Goal: Information Seeking & Learning: Learn about a topic

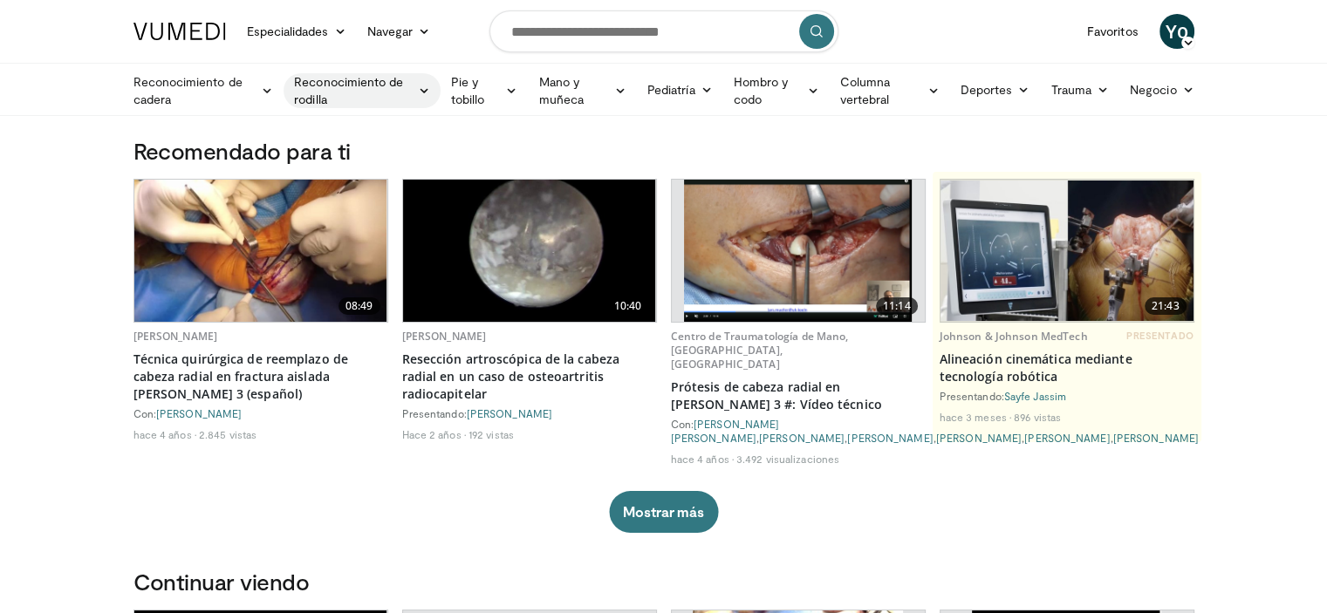
click at [360, 91] on font "Reconocimiento de rodilla" at bounding box center [353, 90] width 119 height 35
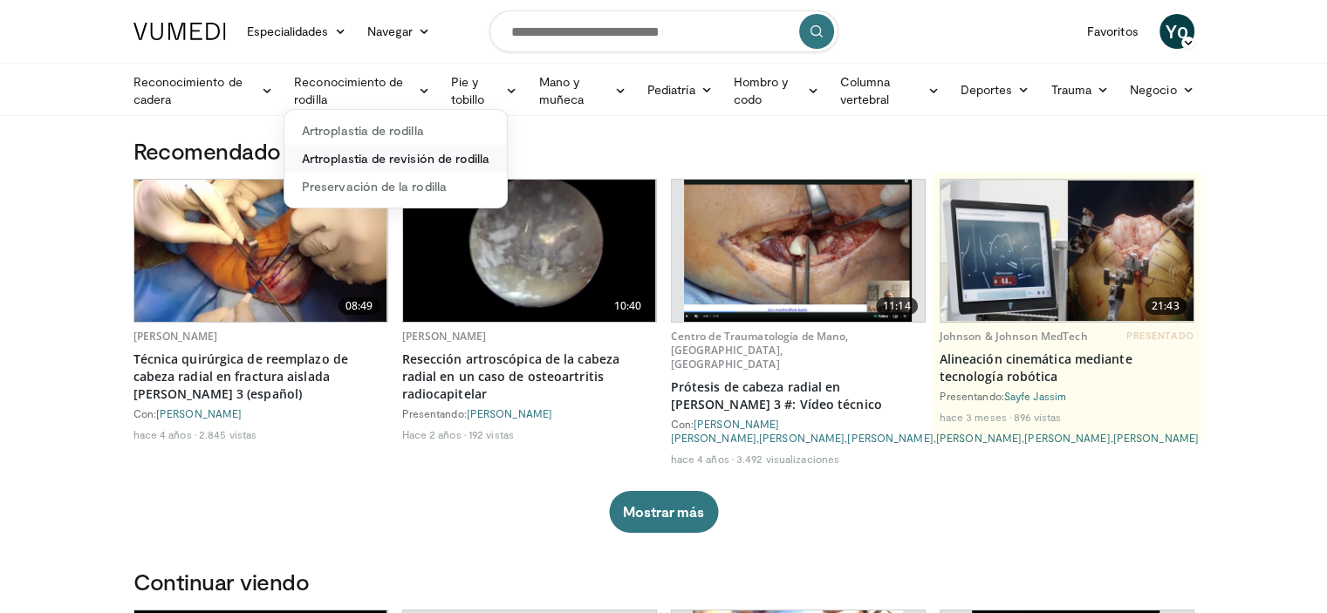
click at [397, 157] on font "Artroplastia de revisión de rodilla" at bounding box center [396, 158] width 188 height 15
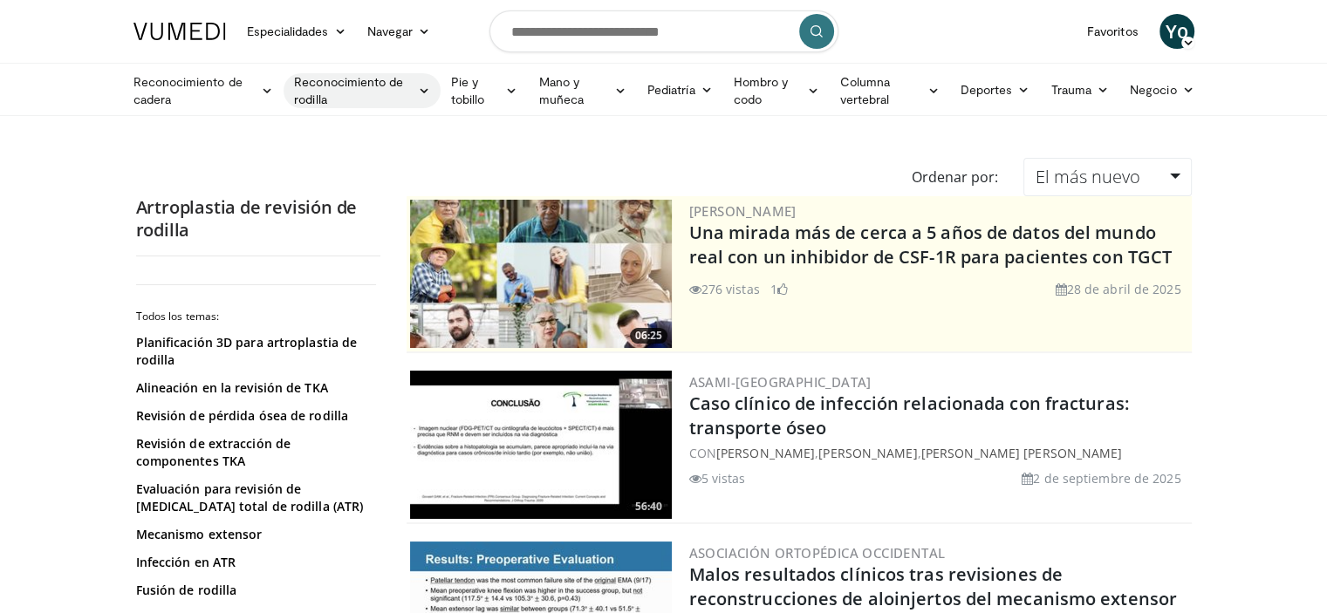
click at [424, 91] on icon at bounding box center [424, 91] width 12 height 12
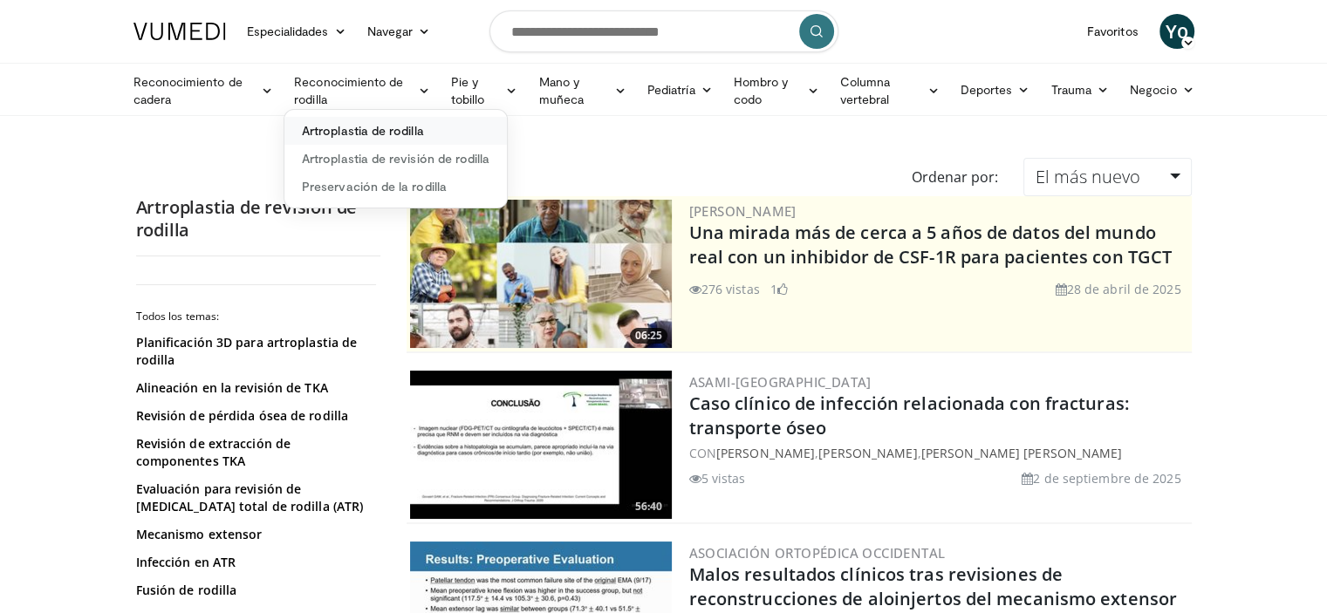
click at [410, 136] on font "Artroplastia de rodilla" at bounding box center [363, 130] width 122 height 15
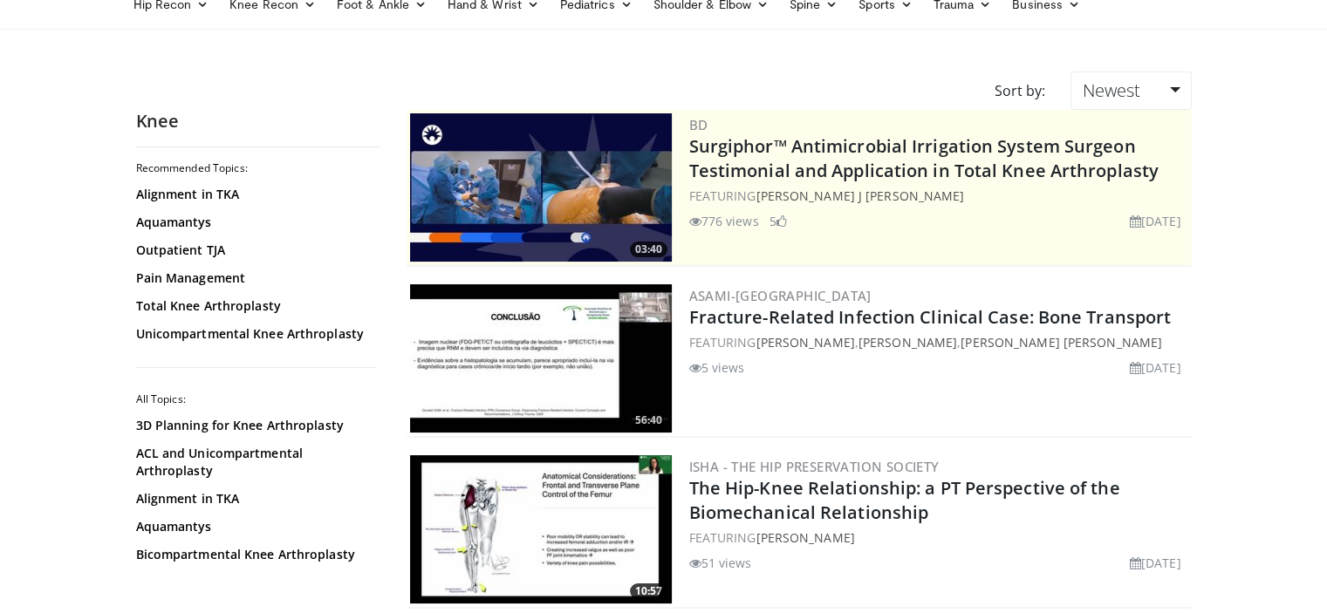
scroll to position [87, 0]
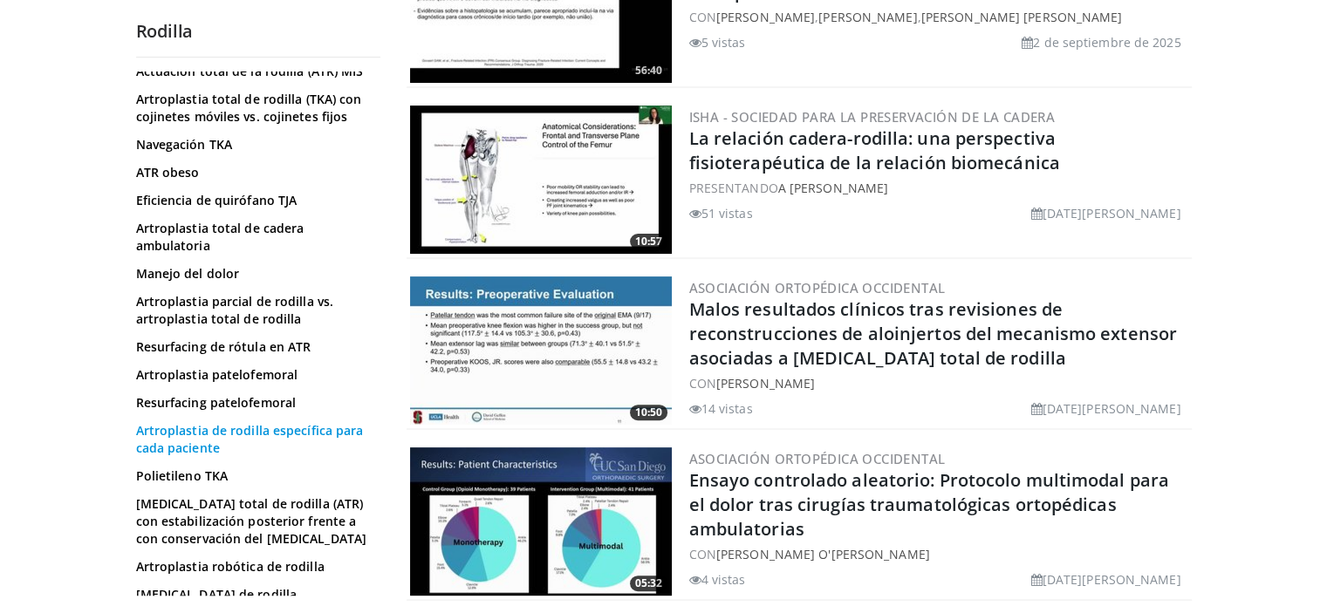
scroll to position [1043, 0]
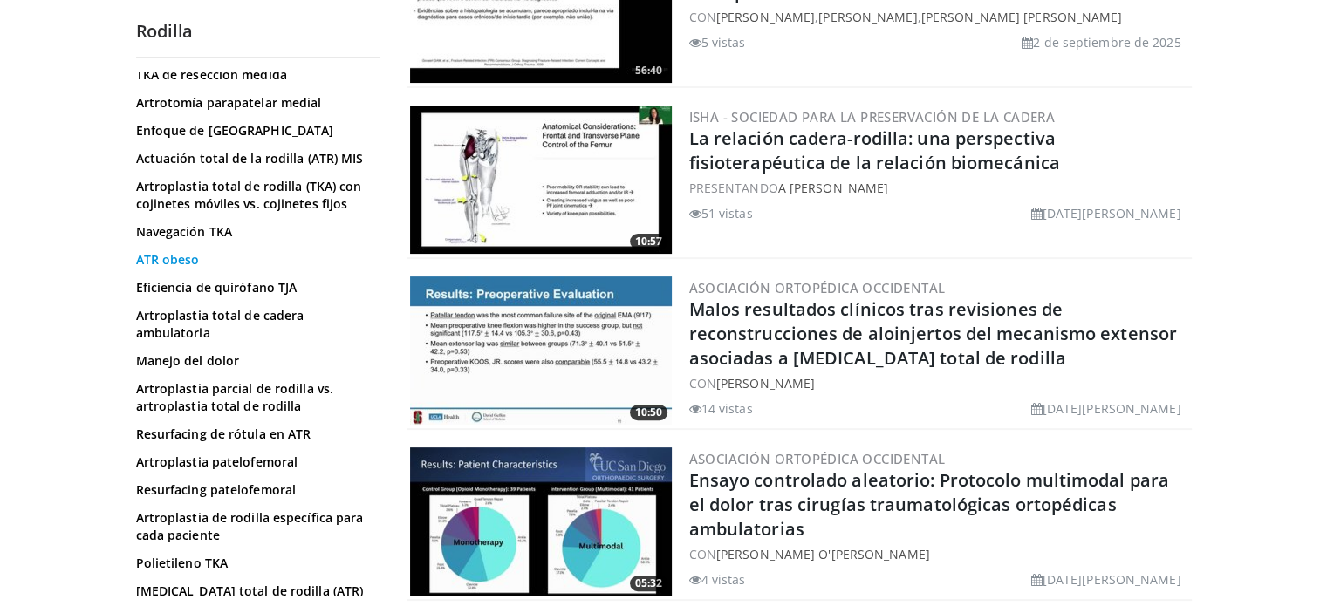
click at [185, 261] on font "ATR obeso" at bounding box center [168, 259] width 64 height 17
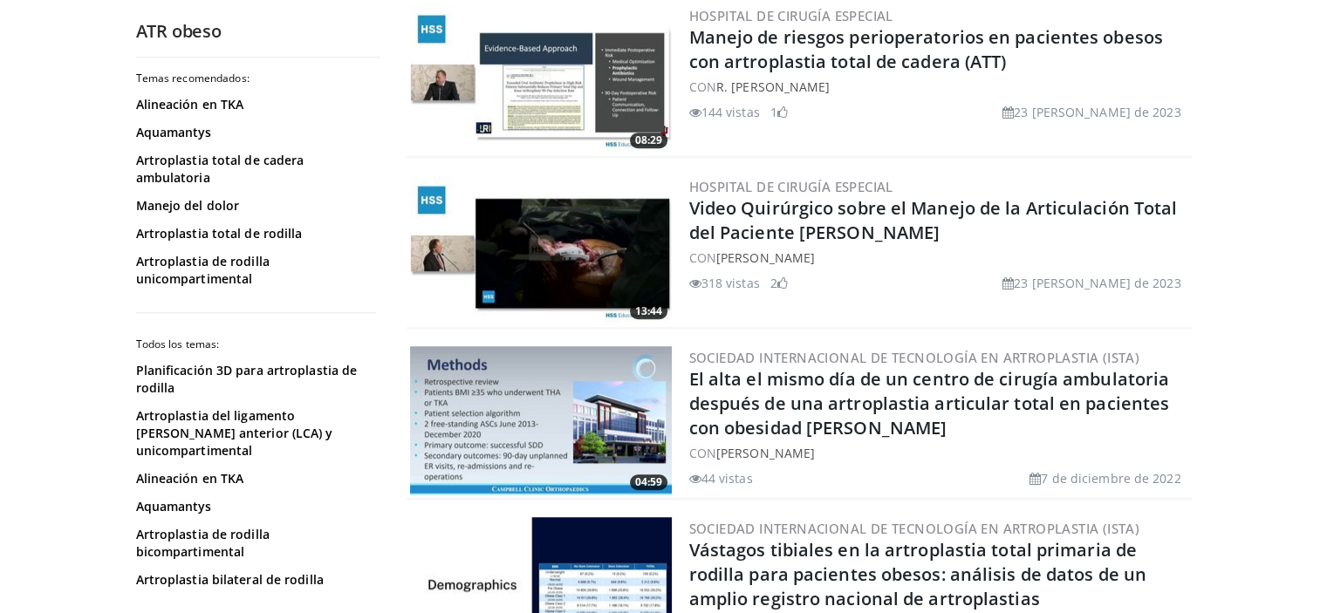
scroll to position [1161, 0]
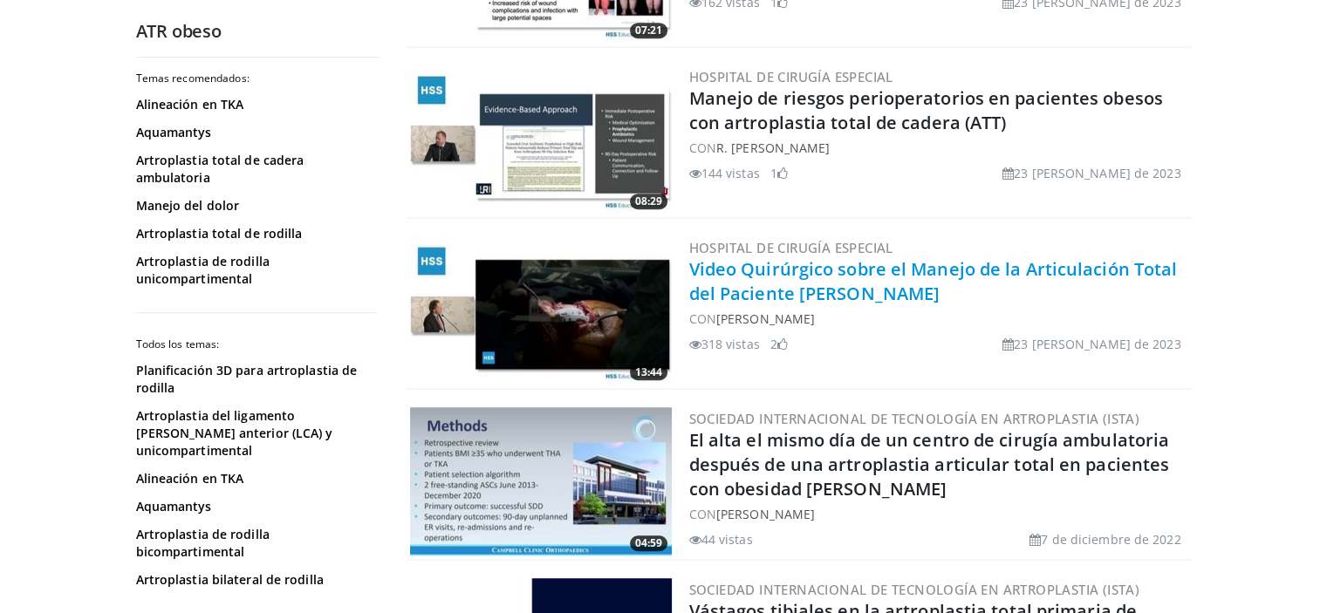
click at [825, 278] on font "Video Quirúrgico sobre el Manejo de la Articulación Total del Paciente Obeso" at bounding box center [933, 281] width 489 height 48
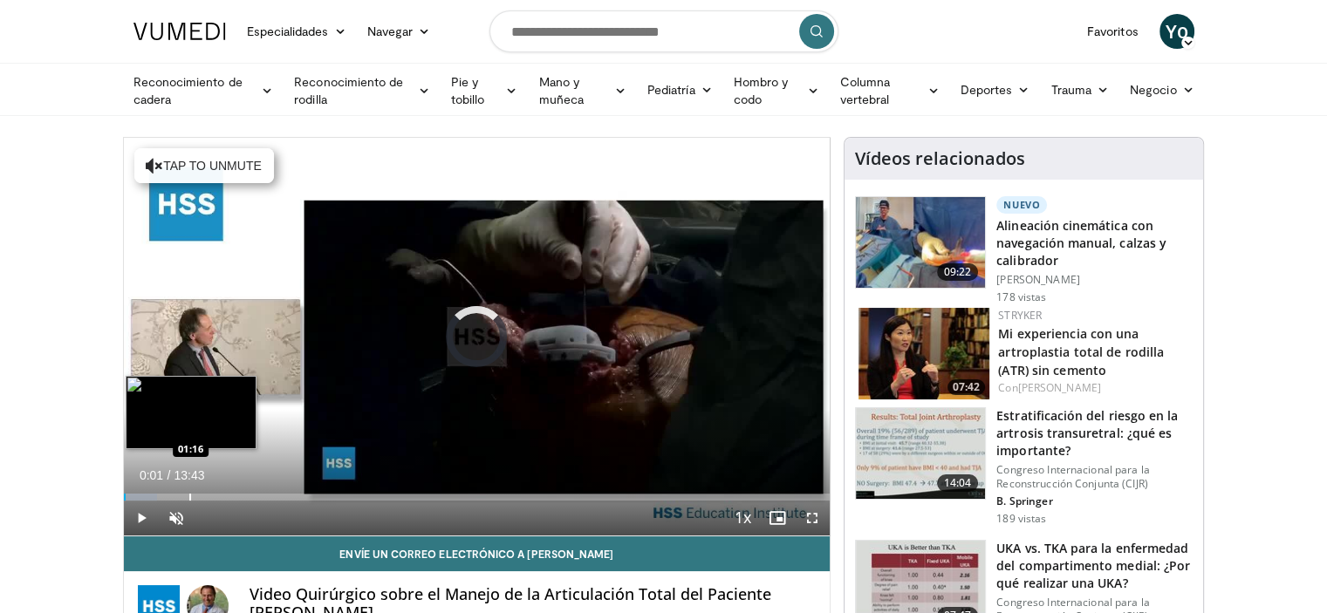
click at [189, 494] on div "Progress Bar" at bounding box center [190, 497] width 2 height 7
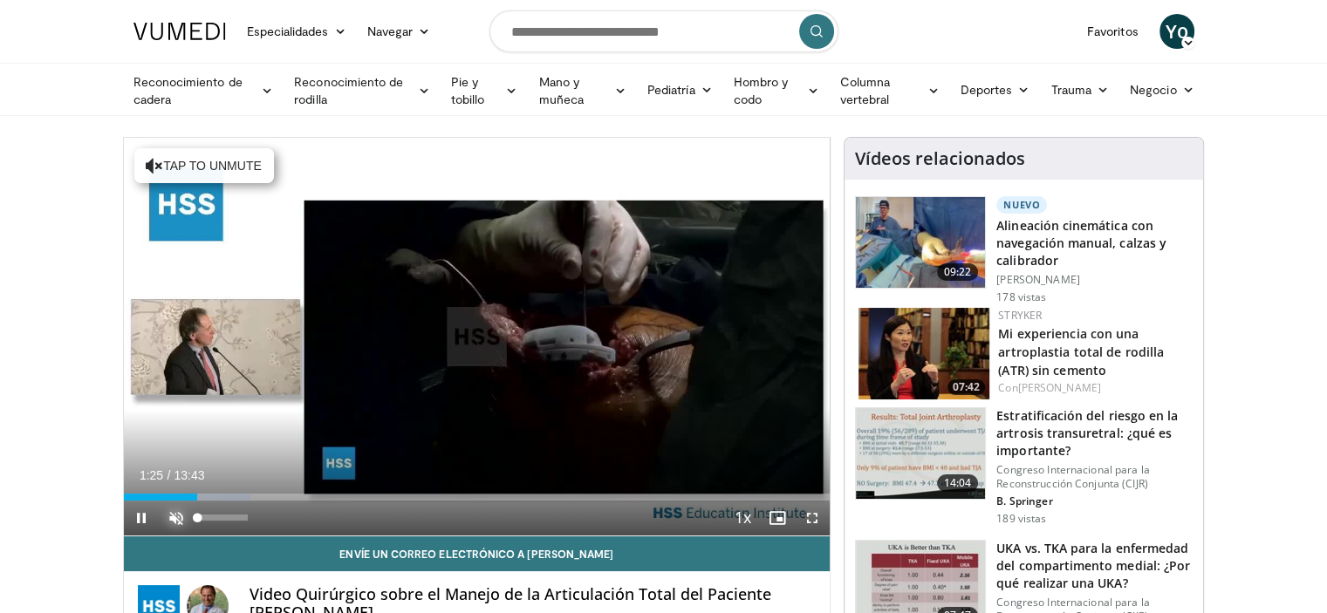
click at [181, 516] on span "Video Player" at bounding box center [176, 518] width 35 height 35
click at [811, 515] on span "Video Player" at bounding box center [812, 518] width 35 height 35
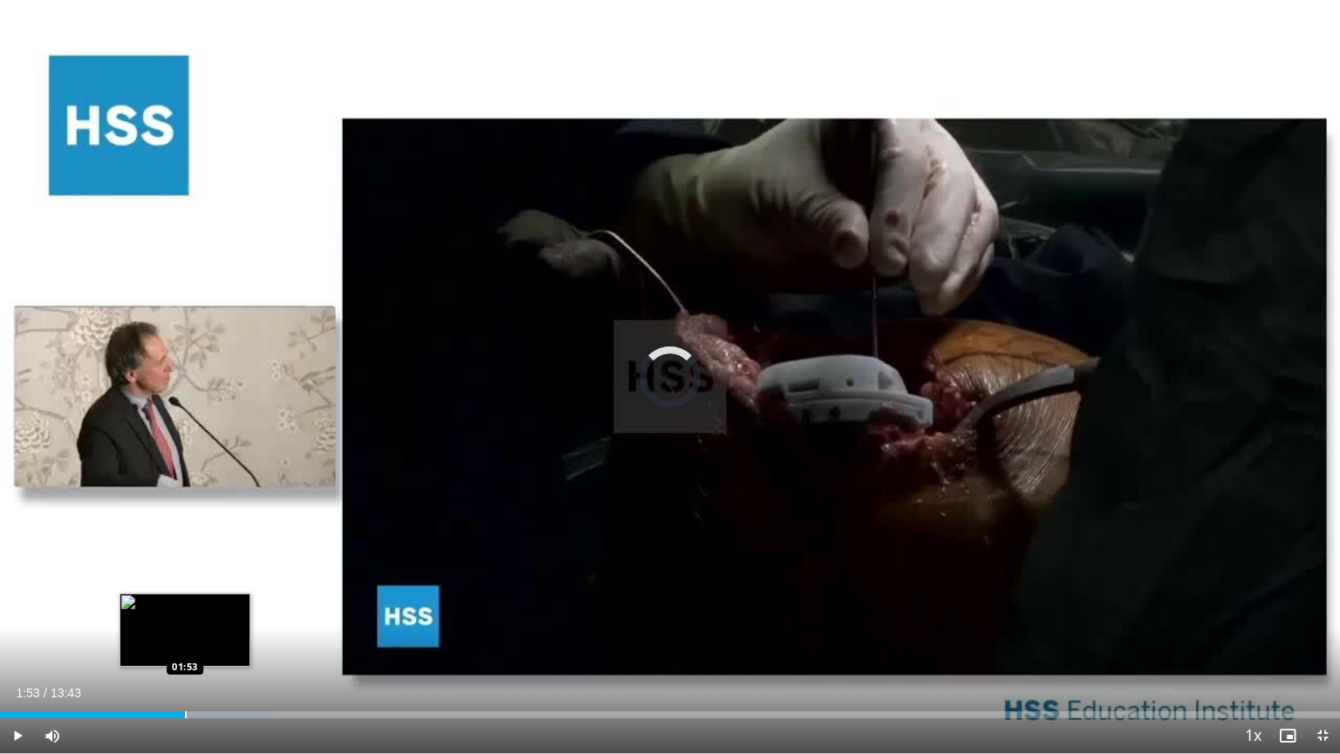
click at [185, 613] on div "Progress Bar" at bounding box center [186, 714] width 2 height 7
click at [192, 613] on div "Progress Bar" at bounding box center [193, 714] width 2 height 7
click at [209, 613] on div "Progress Bar" at bounding box center [210, 714] width 2 height 7
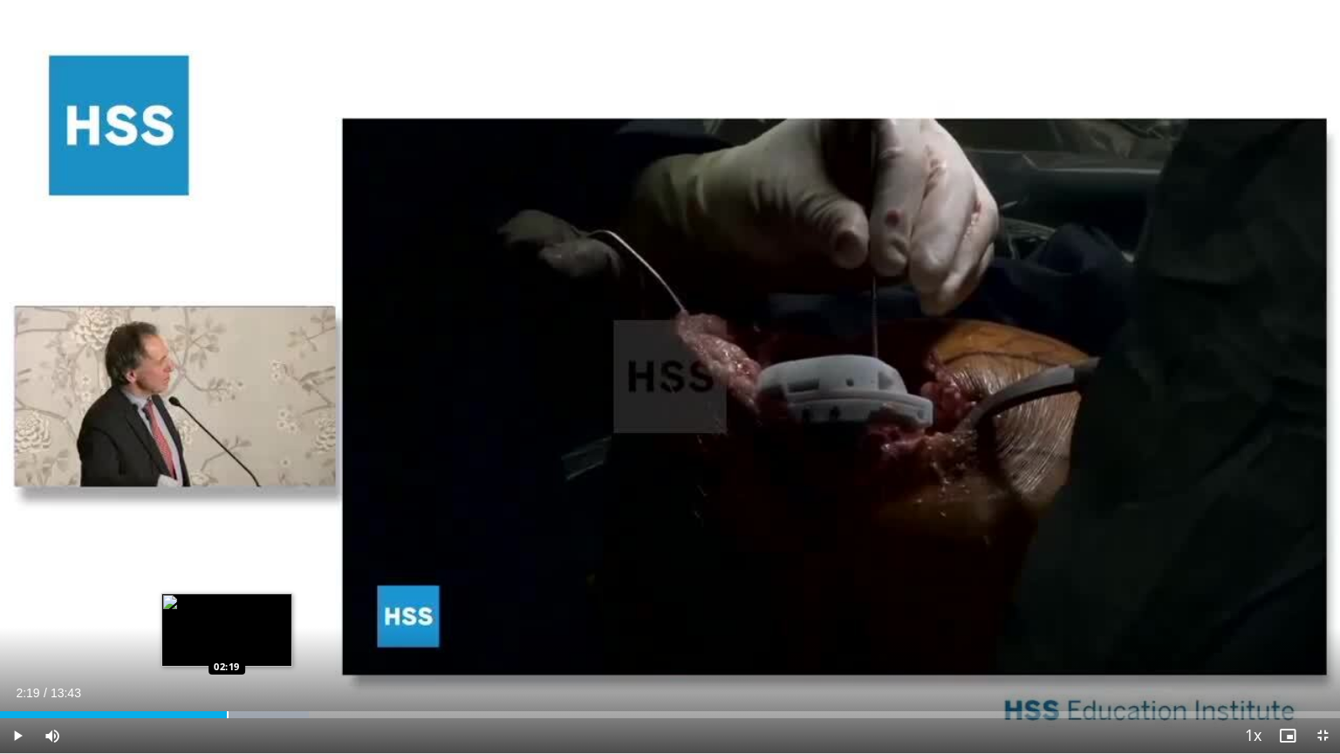
click at [227, 613] on div "Progress Bar" at bounding box center [228, 714] width 2 height 7
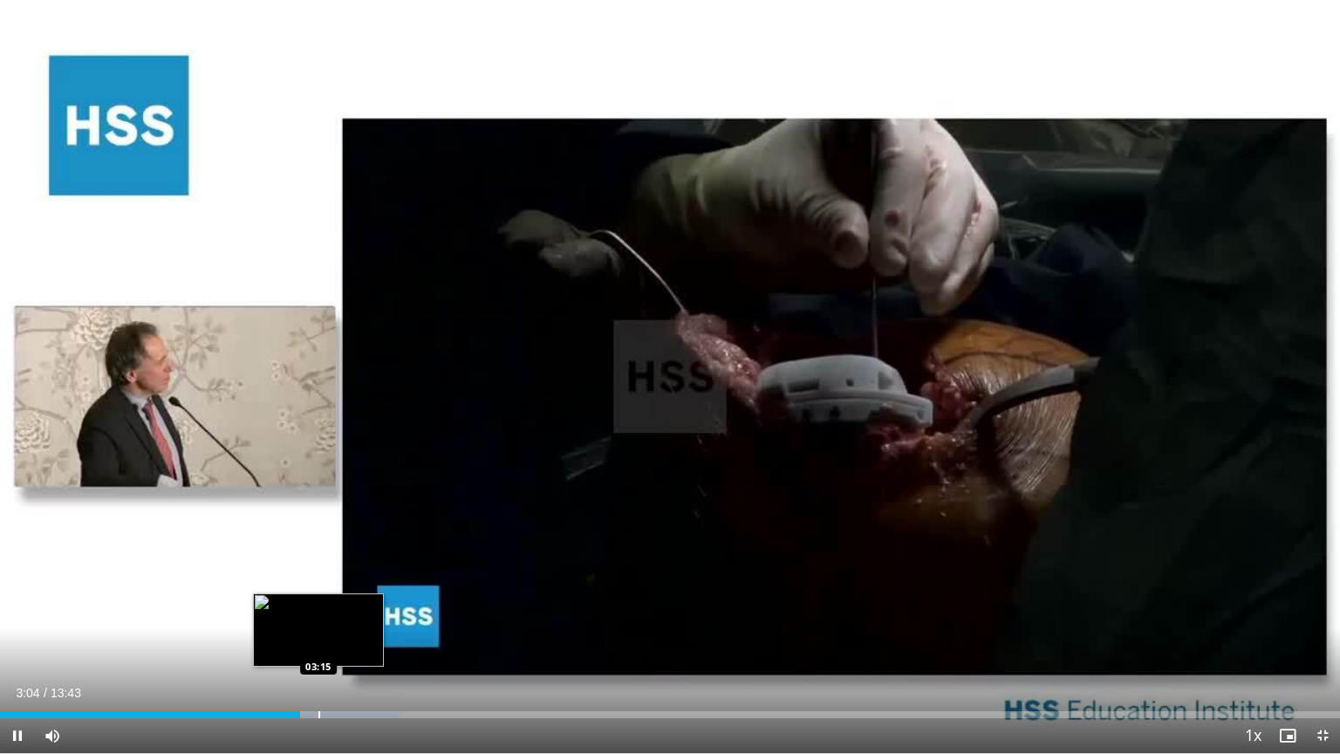
click at [318, 613] on div "Progress Bar" at bounding box center [319, 714] width 2 height 7
click at [327, 613] on div "Progress Bar" at bounding box center [328, 714] width 2 height 7
click at [336, 613] on div "Loaded : 32.51% 03:27 03:27" at bounding box center [670, 710] width 1340 height 17
click at [347, 613] on div "Progress Bar" at bounding box center [348, 714] width 2 height 7
click at [353, 613] on div "Progress Bar" at bounding box center [354, 714] width 2 height 7
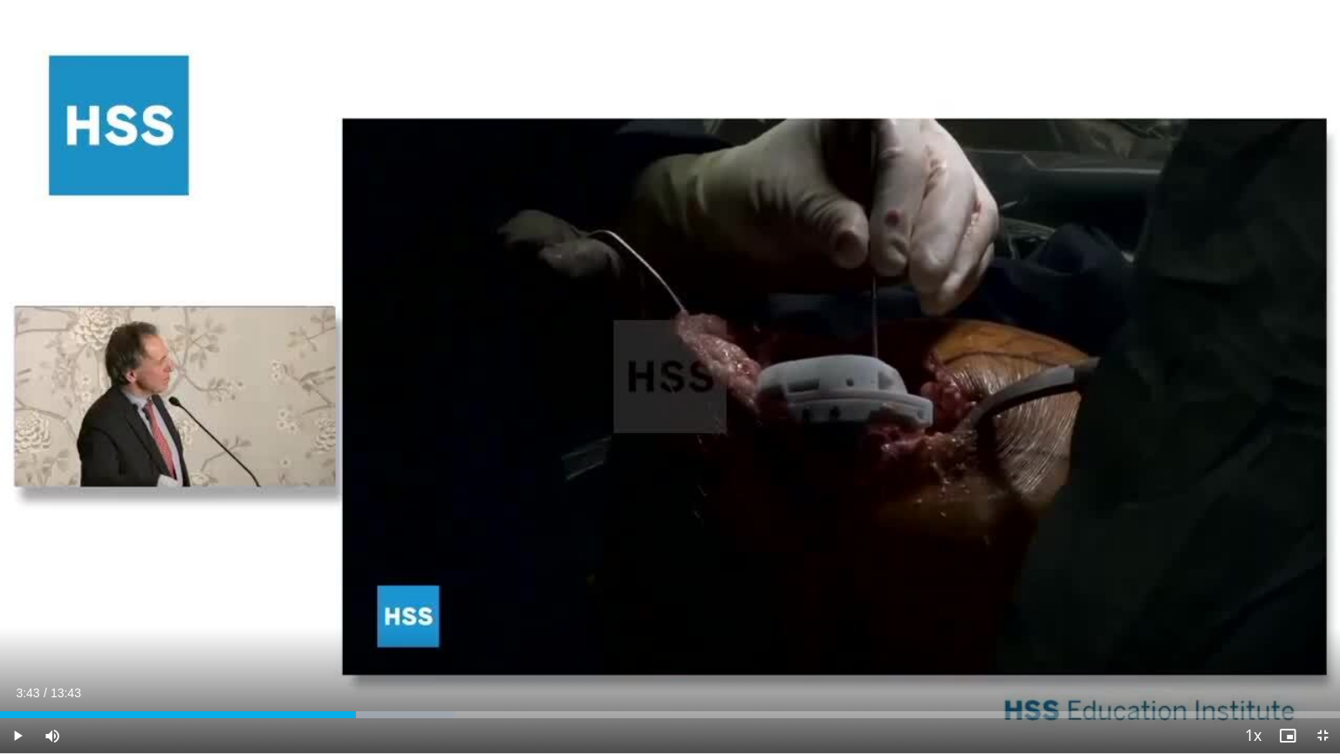
click at [363, 613] on div "Progress Bar" at bounding box center [363, 714] width 2 height 7
click at [370, 613] on div "Progress Bar" at bounding box center [371, 714] width 2 height 7
click at [380, 613] on div "Progress Bar" at bounding box center [381, 714] width 2 height 7
click at [393, 613] on div "Progress Bar" at bounding box center [394, 714] width 2 height 7
click at [414, 613] on div "Progress Bar" at bounding box center [415, 714] width 2 height 7
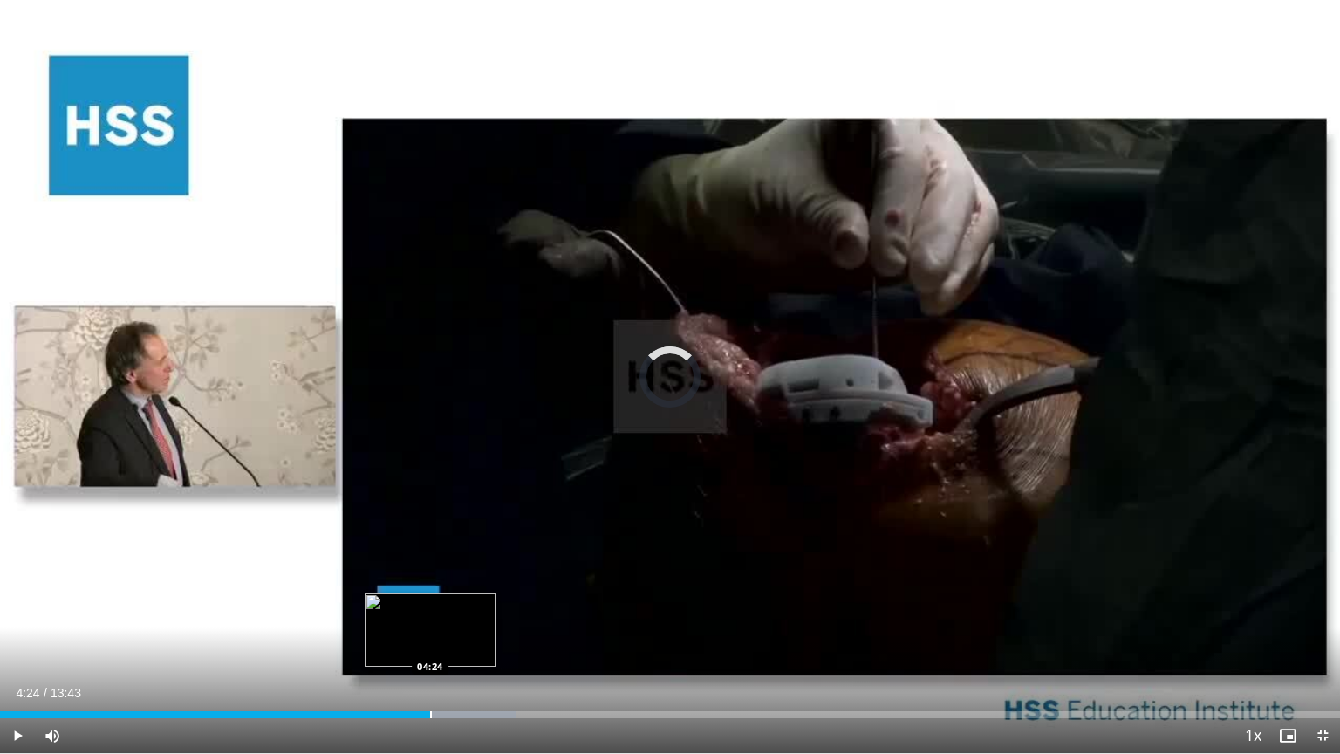
click at [430, 613] on div "Progress Bar" at bounding box center [431, 714] width 2 height 7
click at [441, 613] on div "Progress Bar" at bounding box center [442, 714] width 2 height 7
click at [455, 613] on div "Progress Bar" at bounding box center [456, 714] width 2 height 7
click at [469, 613] on div "Progress Bar" at bounding box center [468, 714] width 2 height 7
click at [478, 613] on div "Progress Bar" at bounding box center [479, 714] width 2 height 7
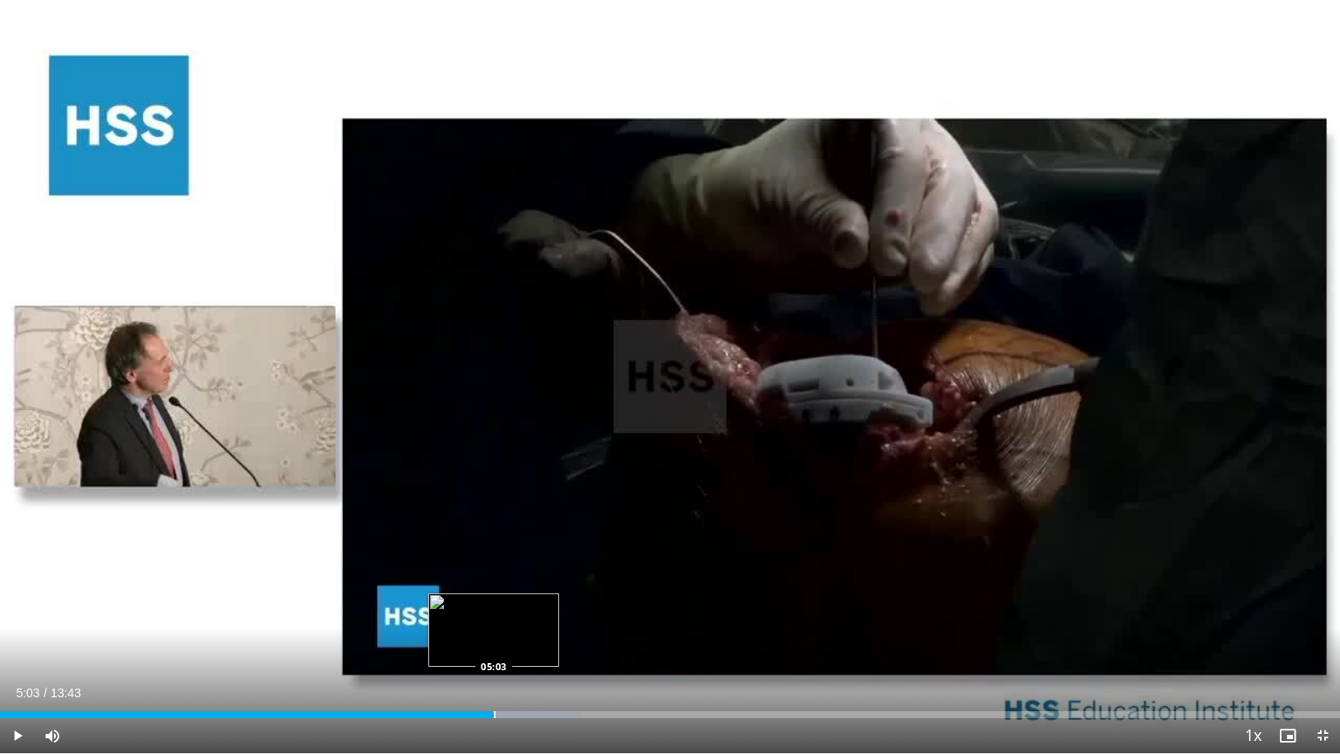
click at [494, 613] on div "Progress Bar" at bounding box center [495, 714] width 2 height 7
click at [501, 613] on div "Progress Bar" at bounding box center [502, 714] width 2 height 7
click at [511, 613] on div "Progress Bar" at bounding box center [512, 714] width 2 height 7
click at [528, 613] on div "Progress Bar" at bounding box center [529, 714] width 2 height 7
click at [543, 613] on div "Progress Bar" at bounding box center [544, 714] width 2 height 7
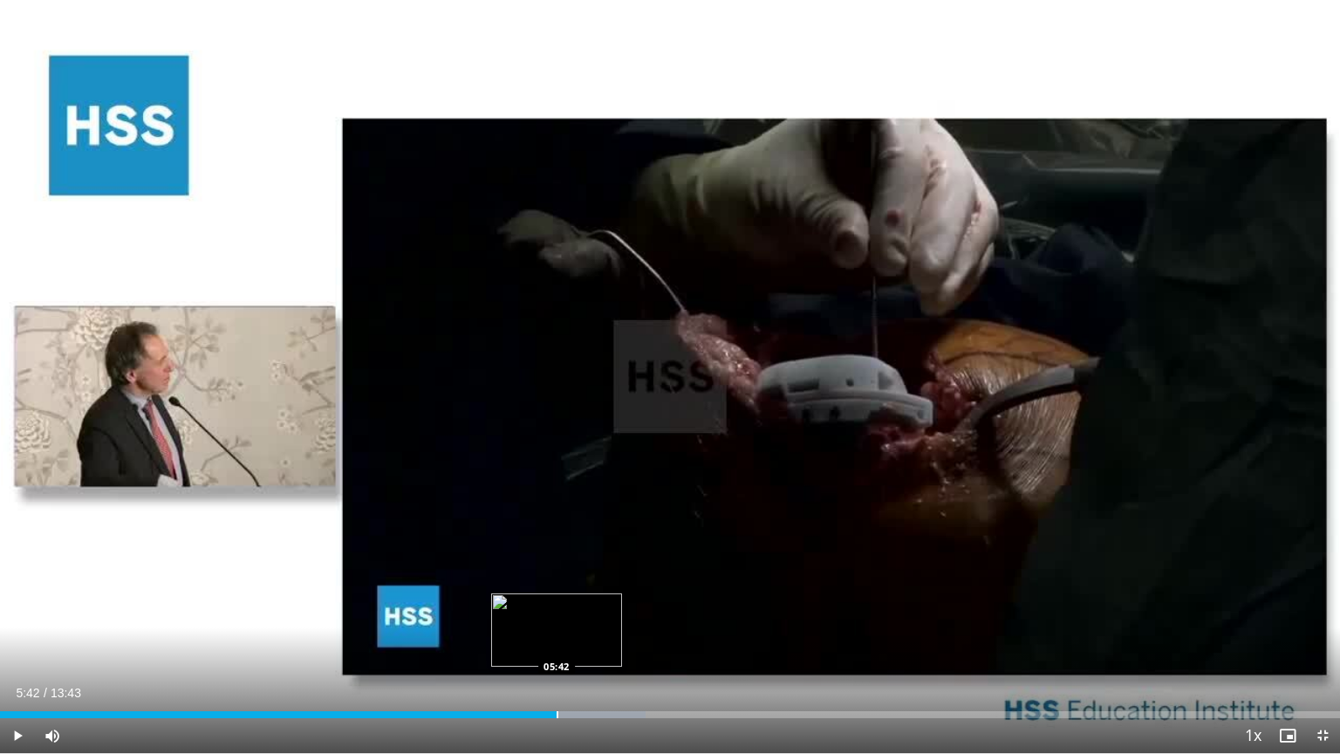
click at [556, 613] on div "Loaded : 48.16% 05:42 05:42" at bounding box center [670, 710] width 1340 height 17
click at [565, 613] on div "Progress Bar" at bounding box center [565, 714] width 2 height 7
click at [578, 613] on div "Progress Bar" at bounding box center [579, 714] width 2 height 7
click at [585, 613] on div "Progress Bar" at bounding box center [586, 714] width 2 height 7
click at [603, 613] on div "Progress Bar" at bounding box center [604, 714] width 2 height 7
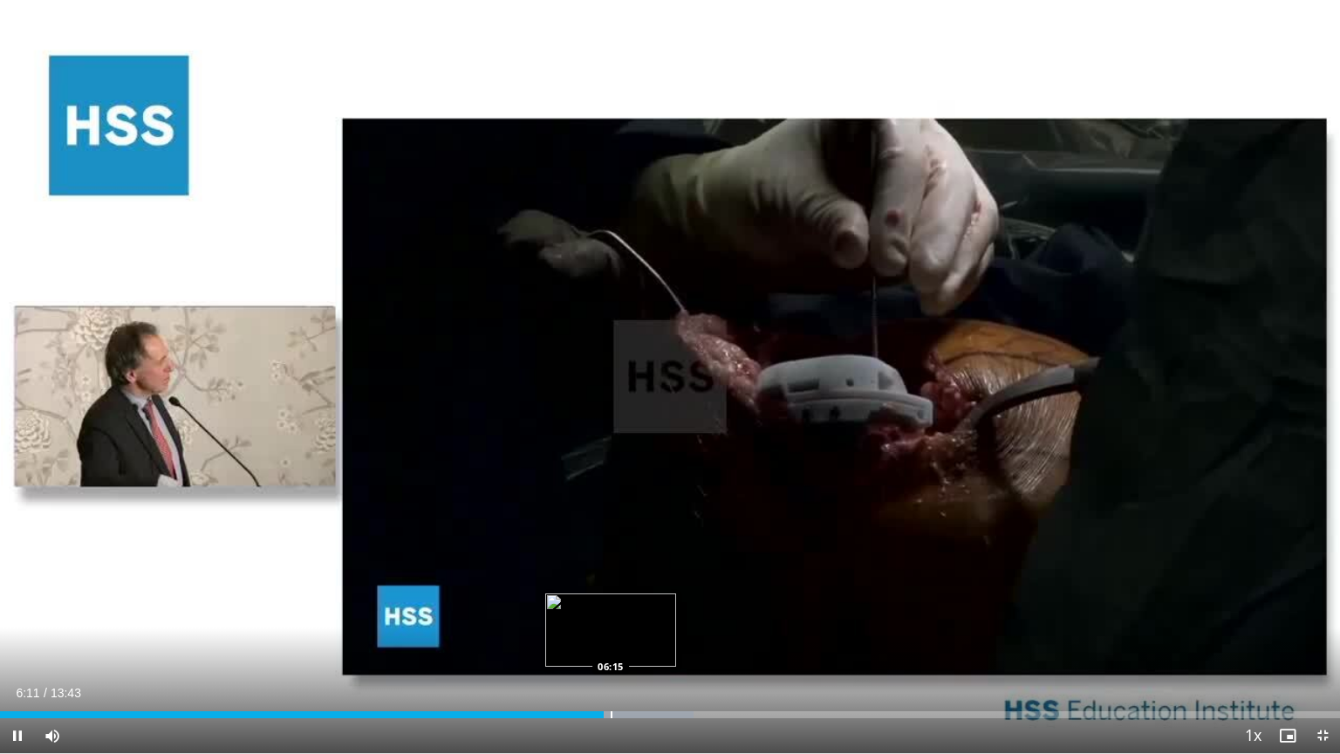
click at [611, 613] on div "Progress Bar" at bounding box center [612, 714] width 2 height 7
click at [624, 613] on div "Progress Bar" at bounding box center [625, 714] width 2 height 7
click at [637, 613] on div "Progress Bar" at bounding box center [638, 714] width 2 height 7
click at [646, 613] on div "Progress Bar" at bounding box center [647, 714] width 2 height 7
click at [661, 613] on div "Progress Bar" at bounding box center [662, 714] width 2 height 7
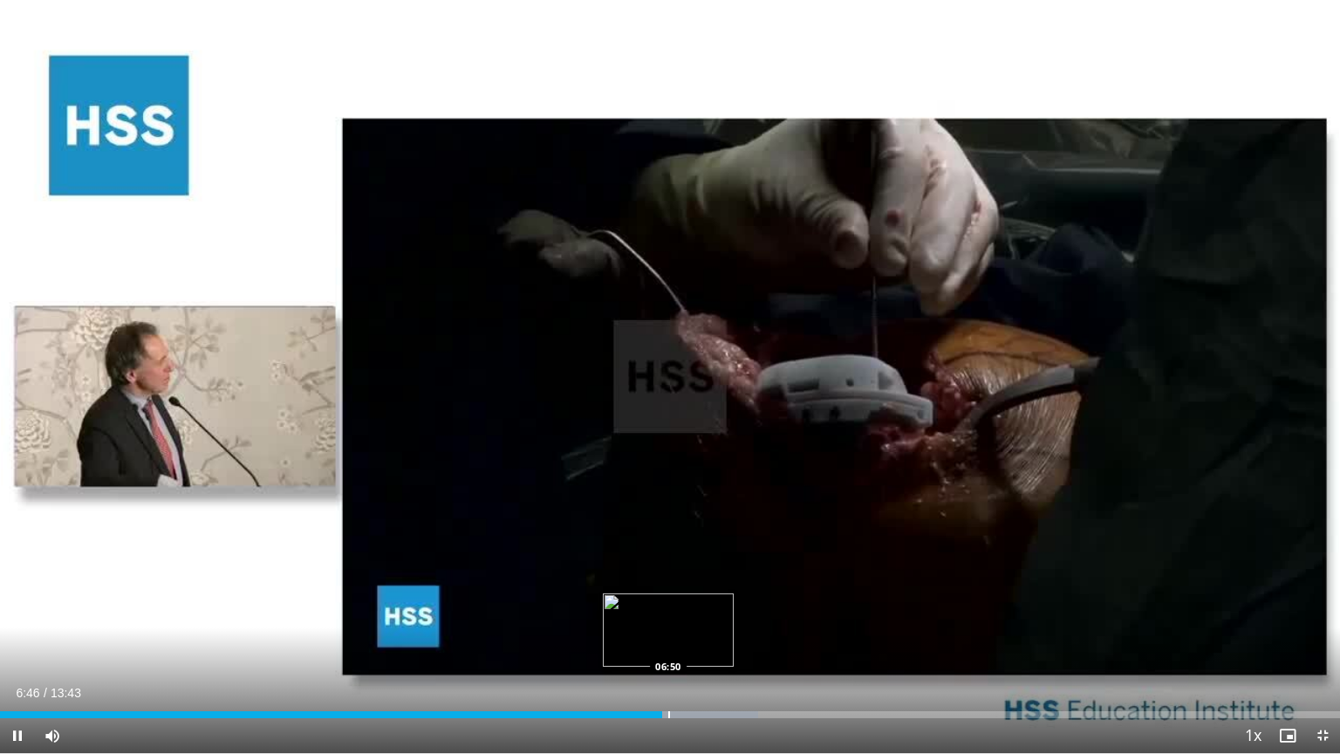
click at [668, 613] on div "Progress Bar" at bounding box center [669, 714] width 2 height 7
click at [689, 613] on div "Progress Bar" at bounding box center [690, 714] width 2 height 7
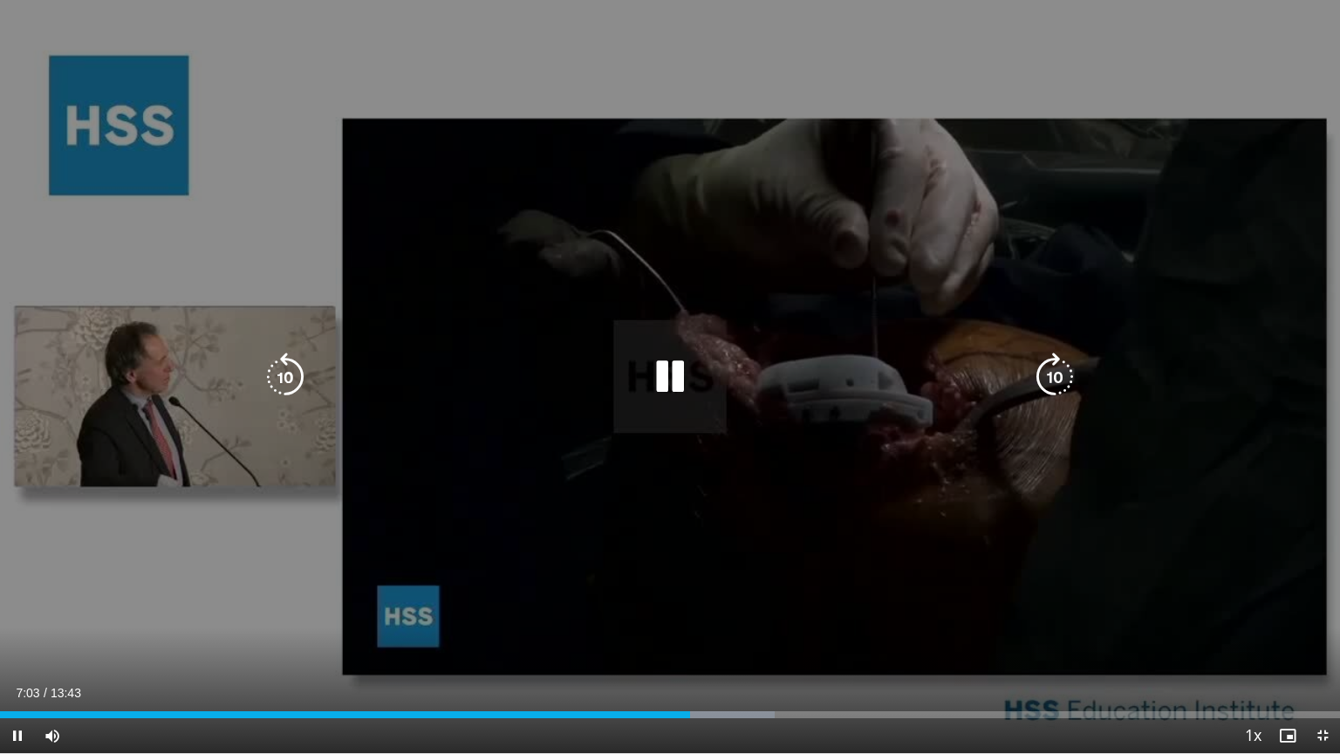
click at [707, 613] on div "Current Time 7:03 / Duration 13:43 Pause Skip Backward Skip Forward Mute Loaded…" at bounding box center [670, 735] width 1340 height 35
click at [722, 613] on div "Current Time 7:04 / Duration 13:43 Pause Skip Backward Skip Forward Mute Loaded…" at bounding box center [670, 735] width 1340 height 35
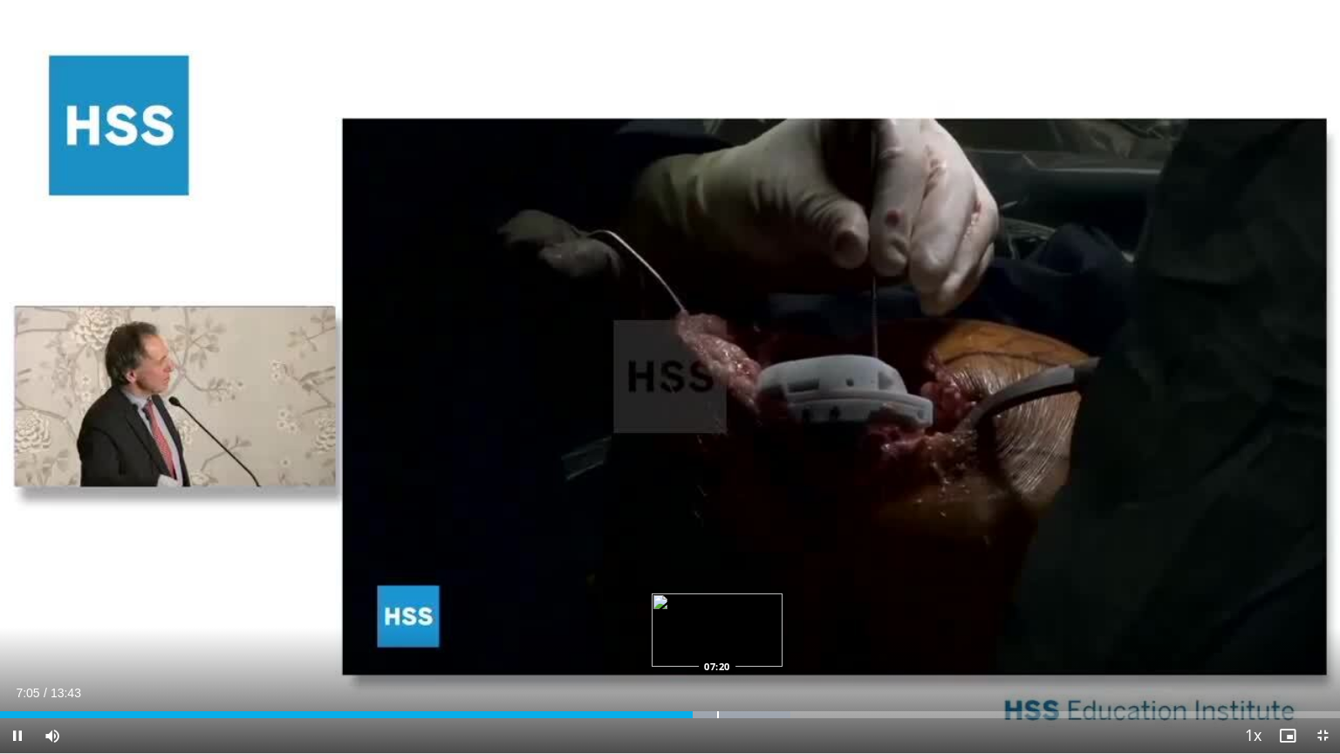
click at [716, 613] on div "Loaded : 59.00% 07:05 07:20" at bounding box center [670, 710] width 1340 height 17
click at [736, 613] on div "Progress Bar" at bounding box center [736, 714] width 2 height 7
click at [753, 613] on div "Progress Bar" at bounding box center [753, 714] width 2 height 7
click at [764, 613] on div "Progress Bar" at bounding box center [763, 714] width 2 height 7
click at [773, 613] on div "Progress Bar" at bounding box center [774, 714] width 2 height 7
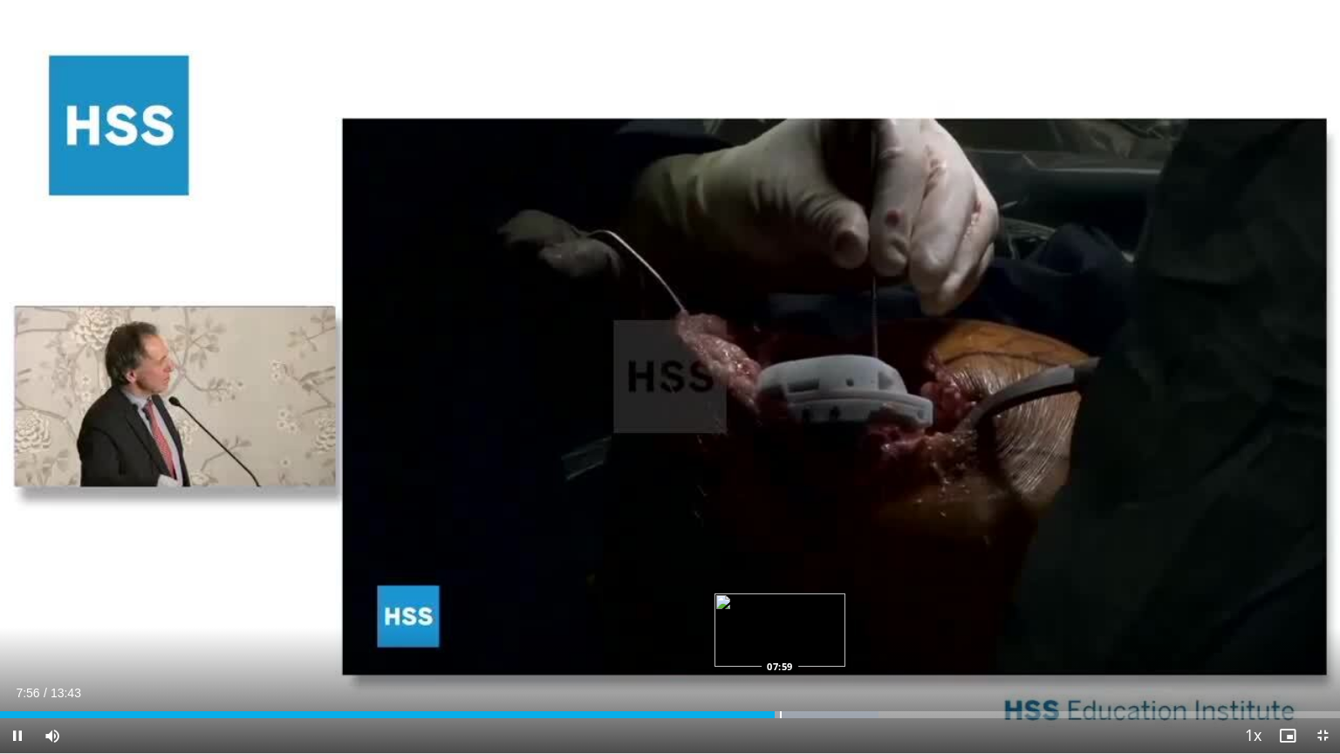
click at [780, 613] on div "Progress Bar" at bounding box center [781, 714] width 2 height 7
click at [791, 613] on div "Progress Bar" at bounding box center [792, 714] width 2 height 7
click at [804, 613] on div "Progress Bar" at bounding box center [805, 714] width 2 height 7
click at [813, 613] on div "Progress Bar" at bounding box center [813, 714] width 2 height 7
click at [818, 613] on div "Progress Bar" at bounding box center [819, 714] width 2 height 7
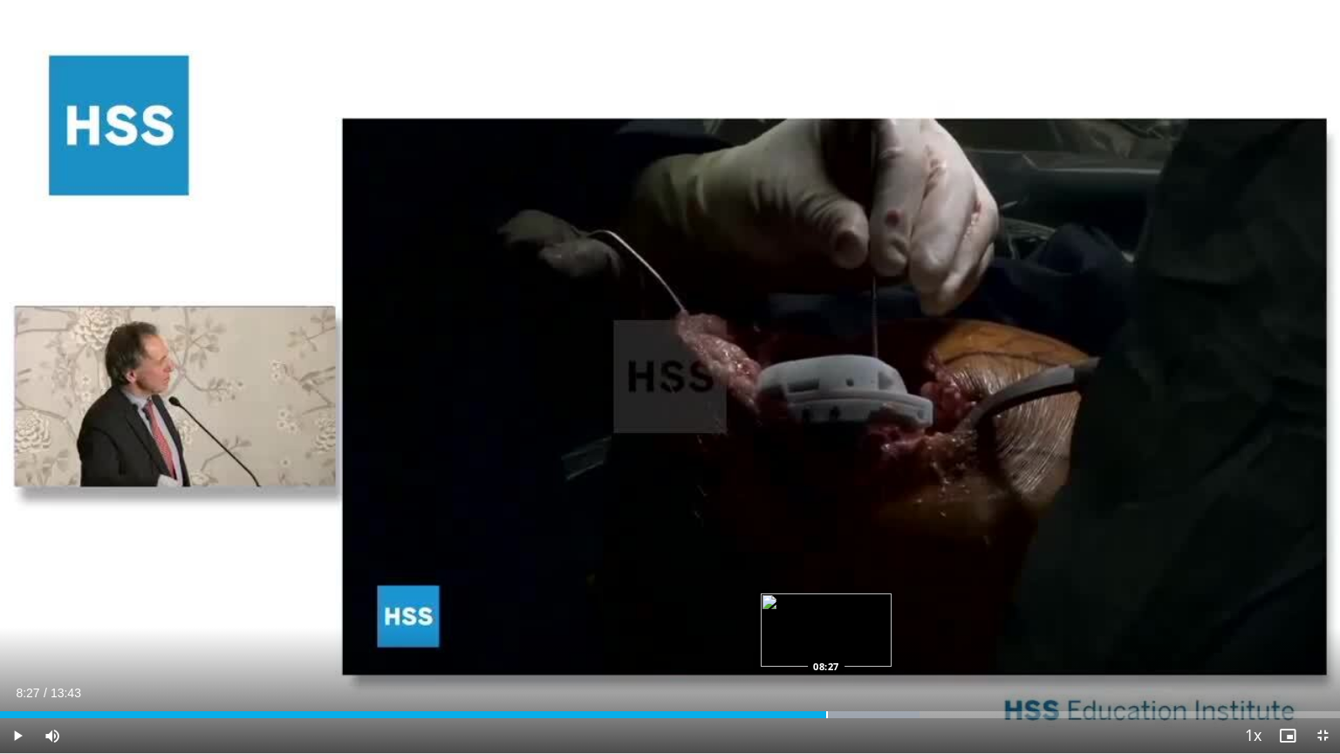
click at [826, 613] on div "Progress Bar" at bounding box center [827, 714] width 2 height 7
click at [840, 613] on div "Progress Bar" at bounding box center [840, 714] width 2 height 7
click at [853, 613] on div "Progress Bar" at bounding box center [854, 714] width 2 height 7
click at [862, 613] on div "Progress Bar" at bounding box center [863, 714] width 2 height 7
click at [879, 613] on div "Progress Bar" at bounding box center [879, 714] width 2 height 7
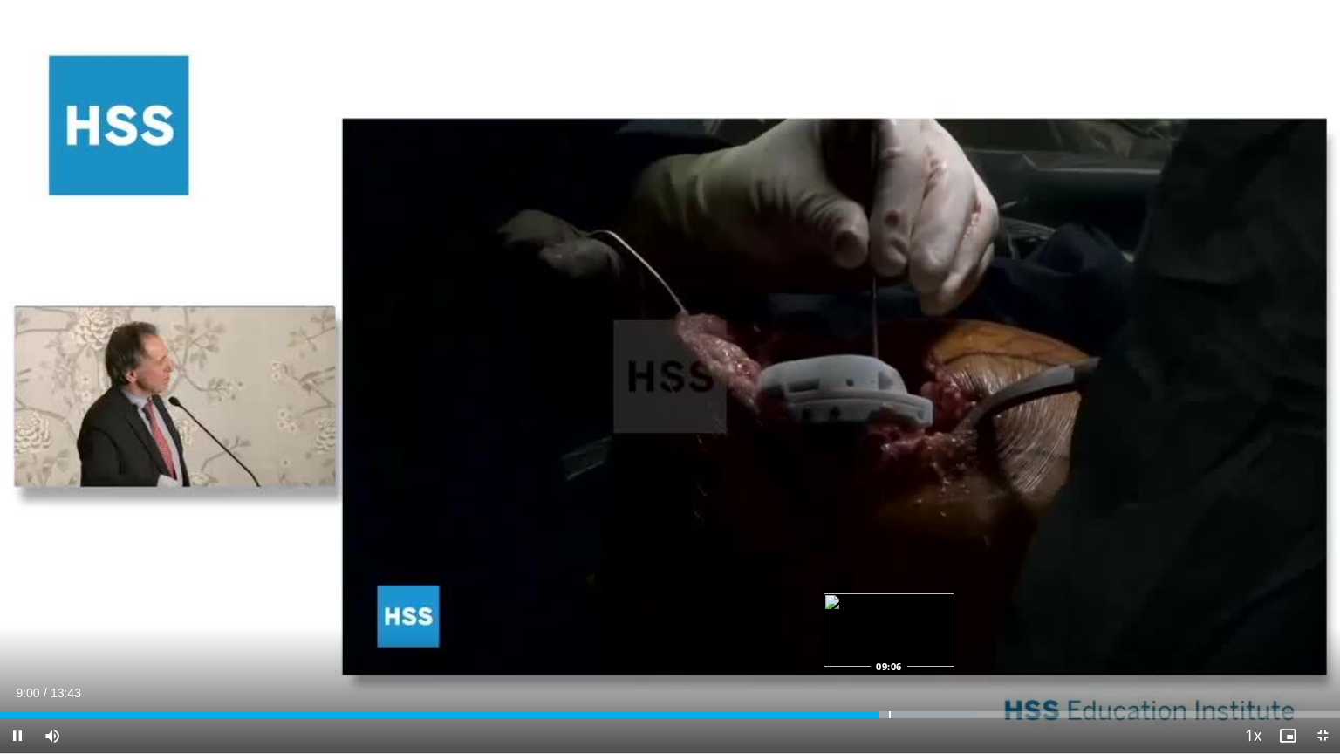
click at [890, 613] on div "Progress Bar" at bounding box center [890, 714] width 2 height 7
click at [897, 613] on div "Progress Bar" at bounding box center [898, 714] width 2 height 7
click at [907, 613] on div "Progress Bar" at bounding box center [908, 714] width 2 height 7
click at [909, 613] on div "Progress Bar" at bounding box center [910, 714] width 2 height 7
click at [917, 613] on div "Progress Bar" at bounding box center [918, 714] width 2 height 7
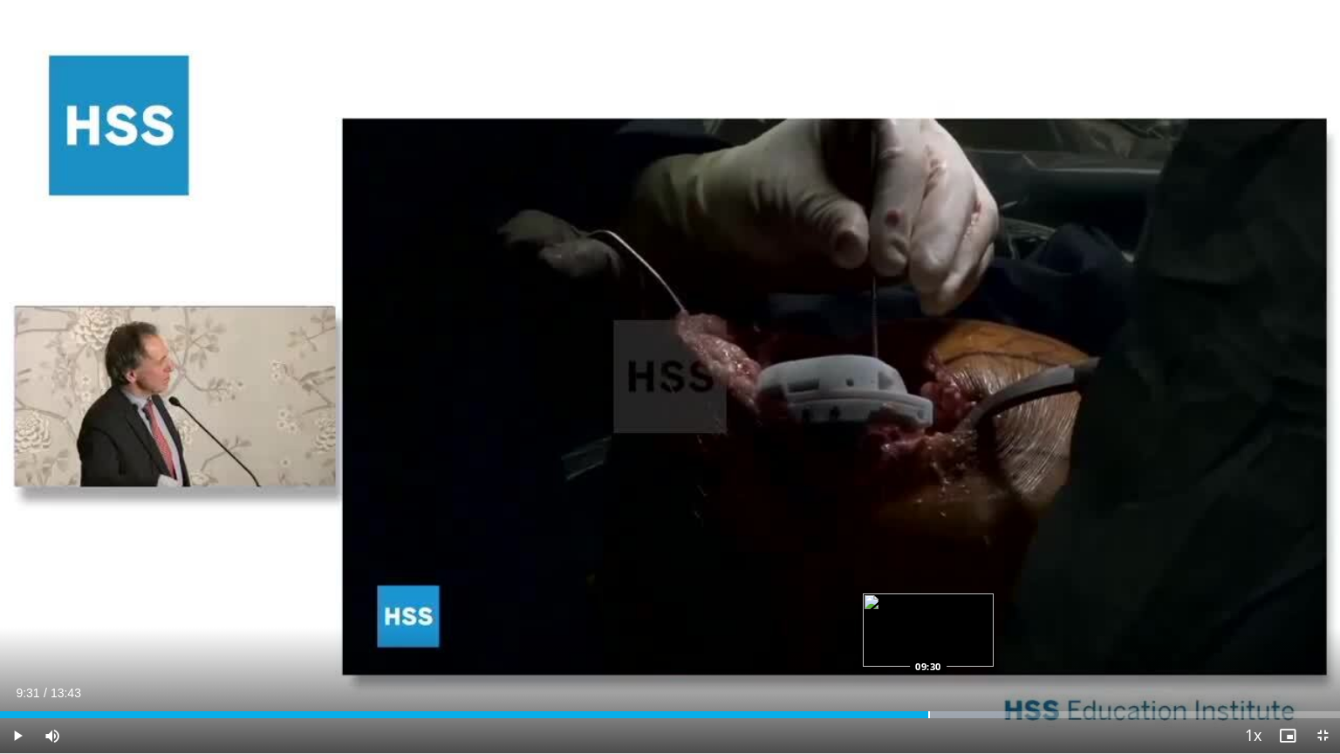
click at [928, 613] on div "Progress Bar" at bounding box center [929, 714] width 2 height 7
click at [937, 613] on div "Progress Bar" at bounding box center [938, 714] width 2 height 7
click at [945, 613] on div "Progress Bar" at bounding box center [946, 714] width 2 height 7
click at [953, 613] on div "Progress Bar" at bounding box center [954, 714] width 2 height 7
click at [959, 613] on div "Progress Bar" at bounding box center [960, 714] width 2 height 7
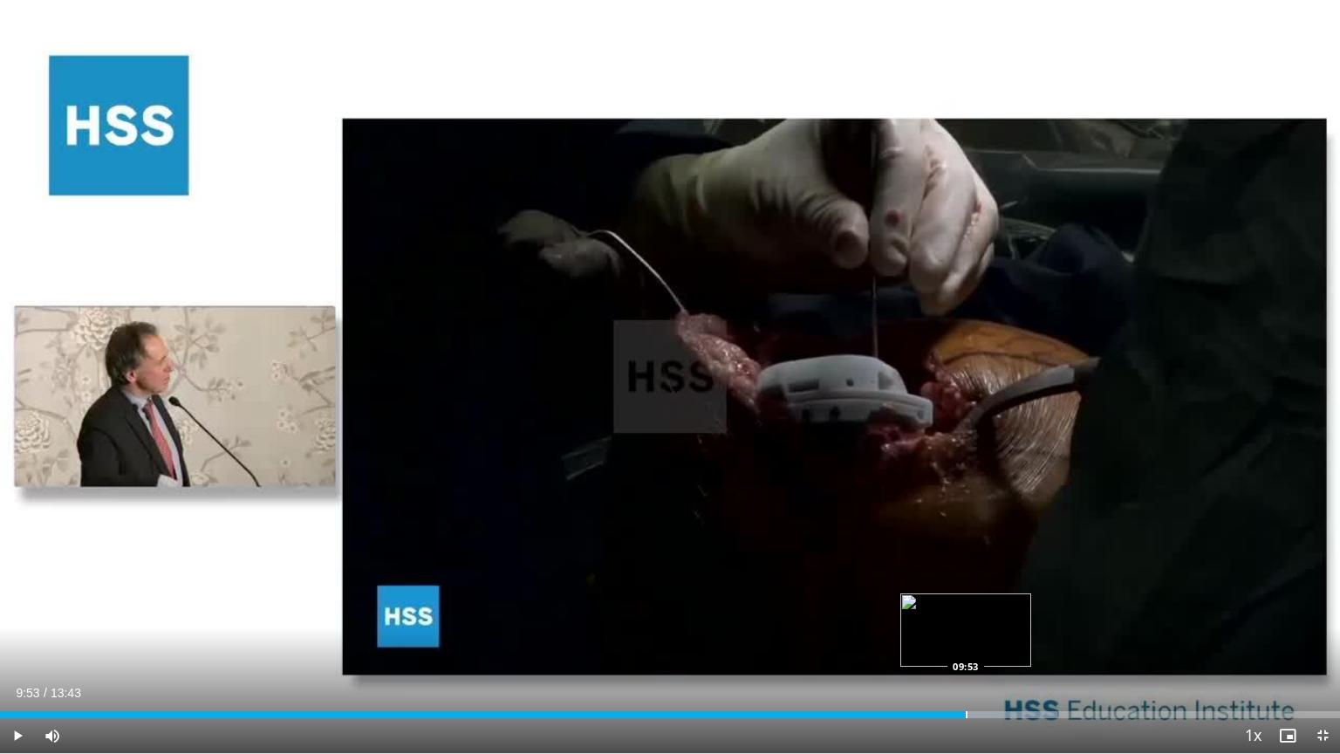
click at [966, 613] on div "Progress Bar" at bounding box center [967, 714] width 2 height 7
click at [973, 613] on div "Progress Bar" at bounding box center [974, 714] width 2 height 7
click at [979, 613] on div "Progress Bar" at bounding box center [980, 714] width 2 height 7
click at [983, 613] on div "Progress Bar" at bounding box center [984, 714] width 2 height 7
click at [988, 613] on div "Progress Bar" at bounding box center [989, 714] width 2 height 7
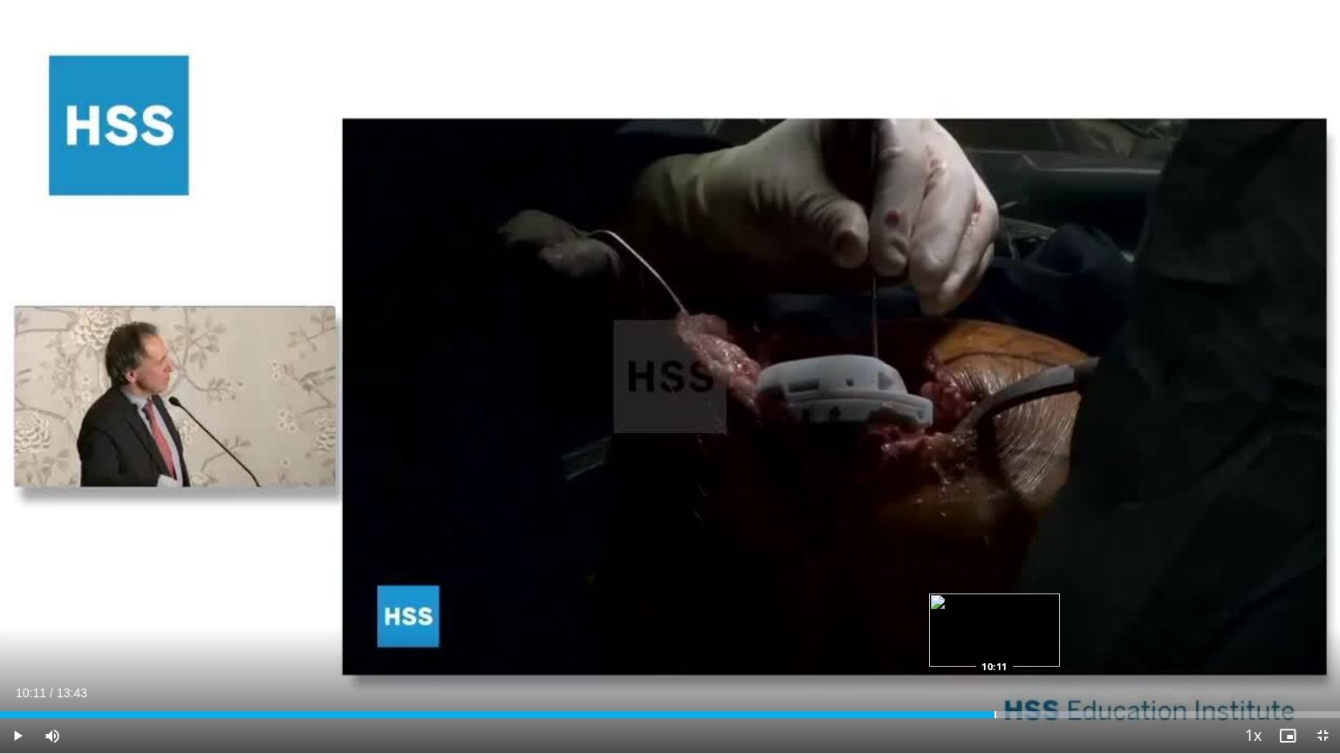
click at [995, 613] on div "Progress Bar" at bounding box center [996, 714] width 2 height 7
click at [1002, 613] on div "Progress Bar" at bounding box center [1003, 714] width 2 height 7
click at [1009, 613] on div "Progress Bar" at bounding box center [1009, 714] width 2 height 7
click at [1030, 613] on div "Progress Bar" at bounding box center [1031, 714] width 2 height 7
click at [1044, 613] on div "Progress Bar" at bounding box center [1045, 714] width 2 height 7
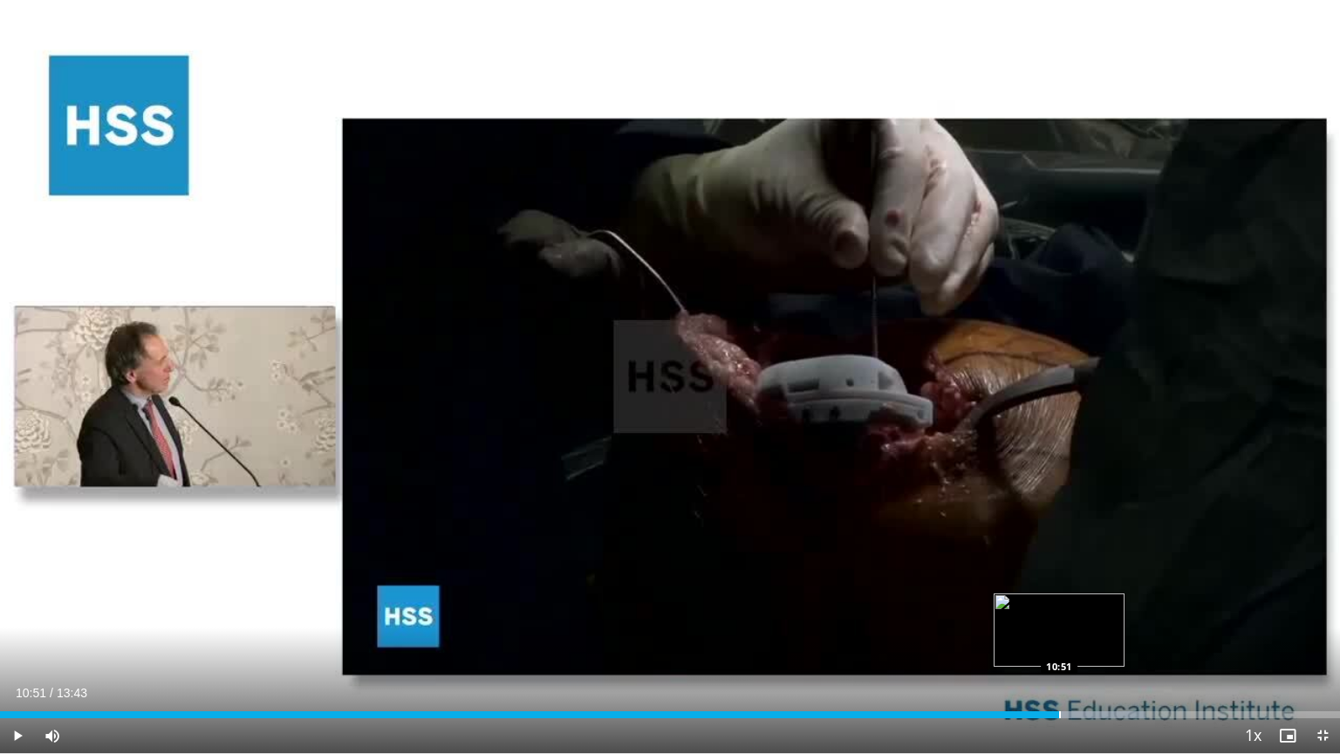
click at [1059, 613] on div "Progress Bar" at bounding box center [1060, 714] width 2 height 7
click at [1068, 613] on div "Progress Bar" at bounding box center [1069, 714] width 2 height 7
click at [1074, 613] on div "Progress Bar" at bounding box center [1075, 714] width 2 height 7
click at [1080, 613] on div "Progress Bar" at bounding box center [1081, 714] width 2 height 7
click at [1091, 613] on div "Progress Bar" at bounding box center [1092, 714] width 2 height 7
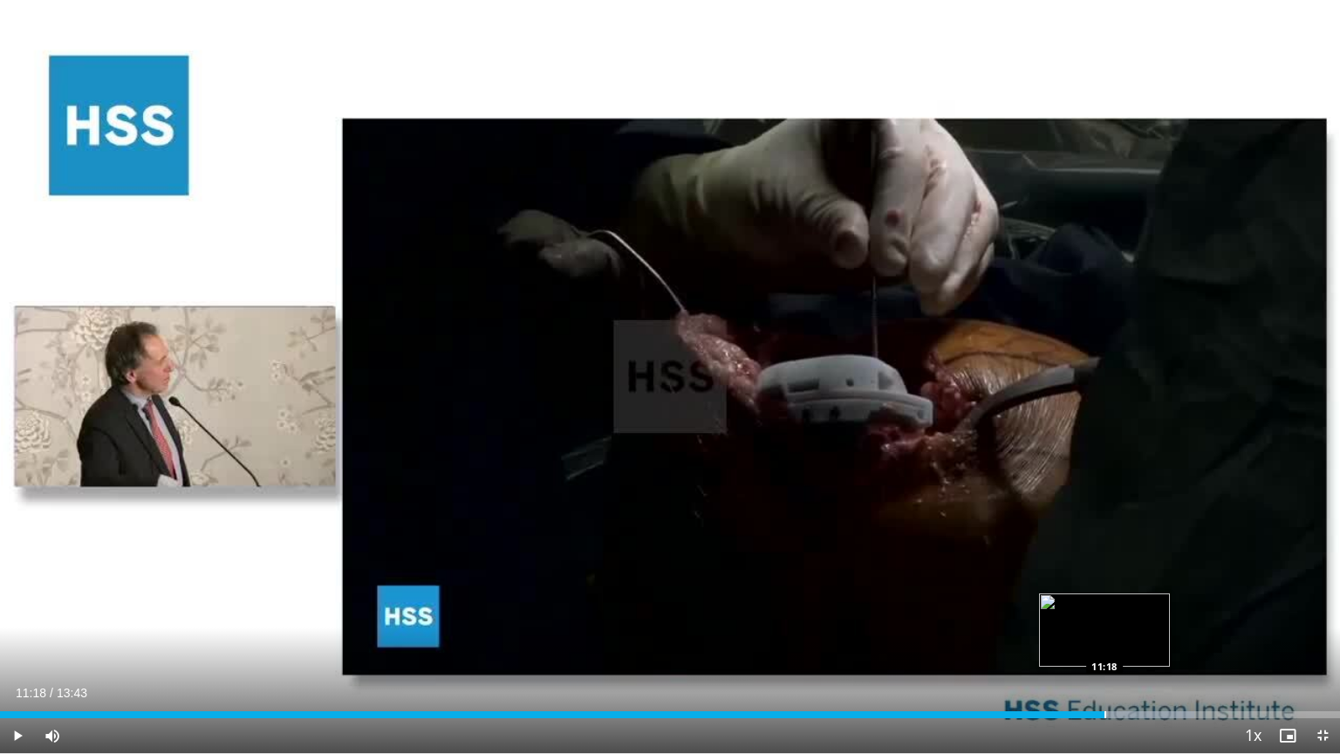
click at [1105, 613] on div "Loaded : 89.10% 11:18 11:18" at bounding box center [670, 710] width 1340 height 17
click at [1113, 613] on div "Progress Bar" at bounding box center [1114, 714] width 2 height 7
click at [1120, 613] on div "Progress Bar" at bounding box center [1121, 714] width 2 height 7
click at [1128, 613] on div "Progress Bar" at bounding box center [1129, 714] width 2 height 7
click at [1134, 613] on div "Progress Bar" at bounding box center [1135, 714] width 2 height 7
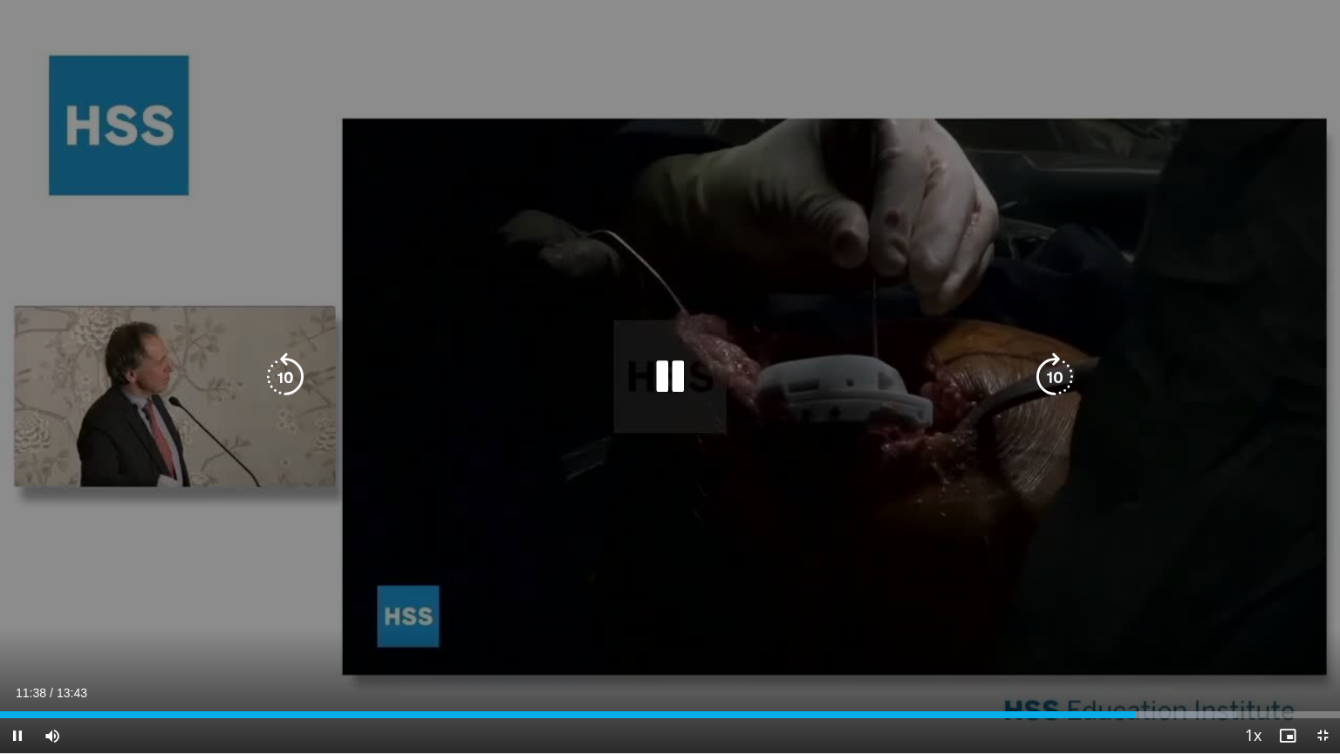
click at [0, 0] on div "Progress Bar" at bounding box center [0, 0] width 0 height 0
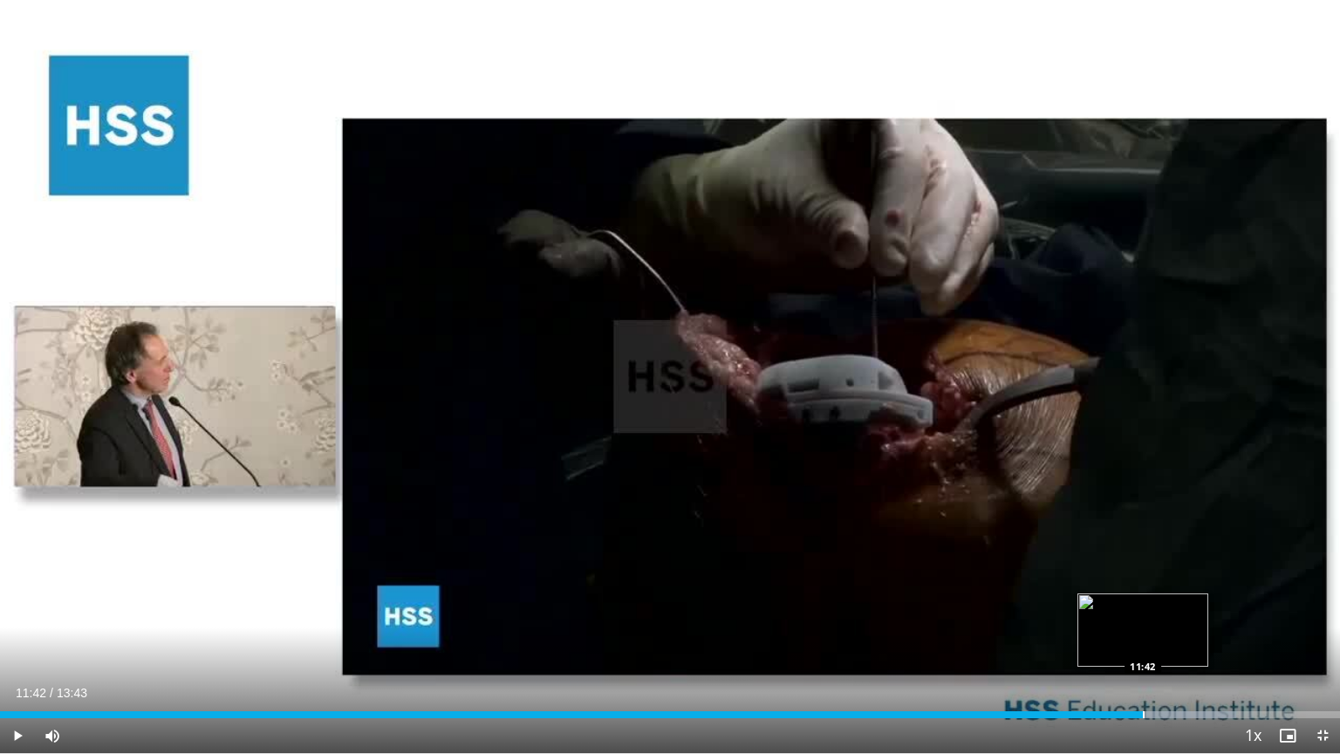
click at [1143, 613] on div "Progress Bar" at bounding box center [1144, 714] width 2 height 7
click at [100, 613] on div "53%" at bounding box center [99, 736] width 50 height 6
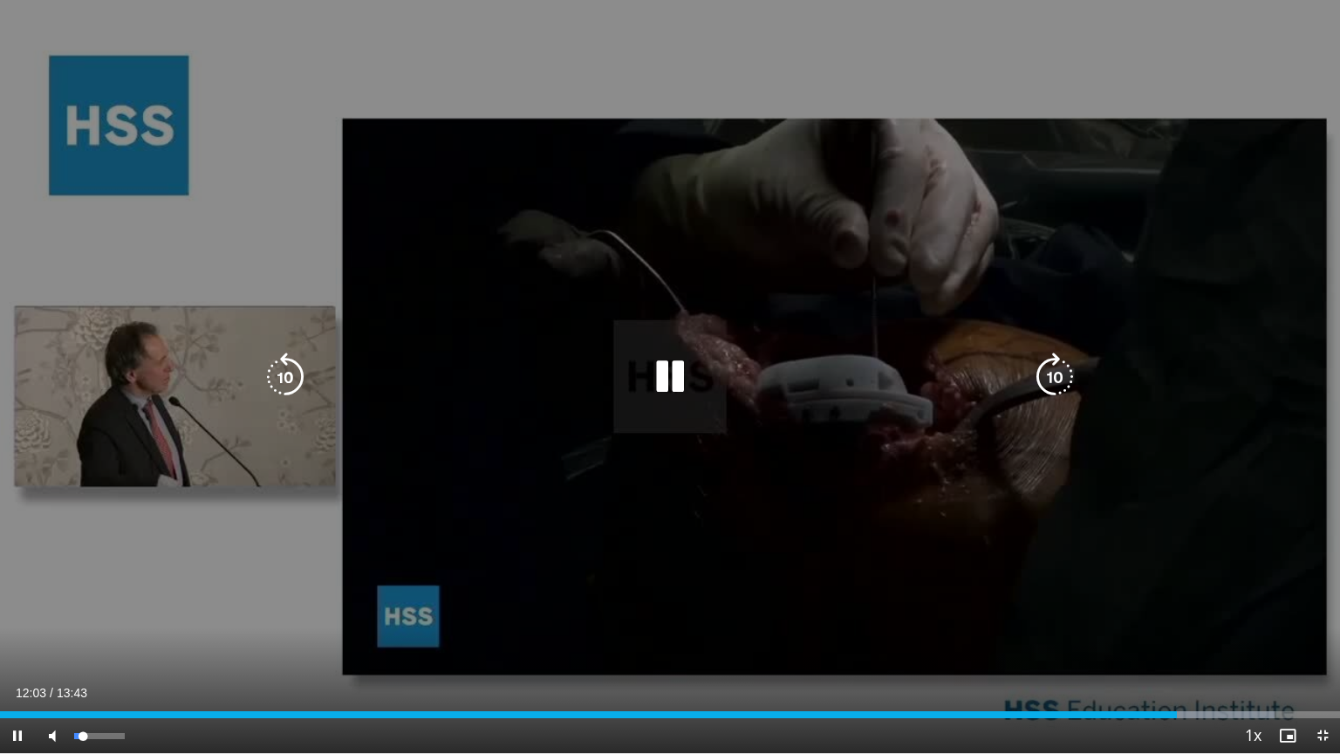
drag, startPoint x: 100, startPoint y: 733, endPoint x: 83, endPoint y: 732, distance: 17.5
click at [83, 613] on div "Volume Level" at bounding box center [78, 736] width 9 height 6
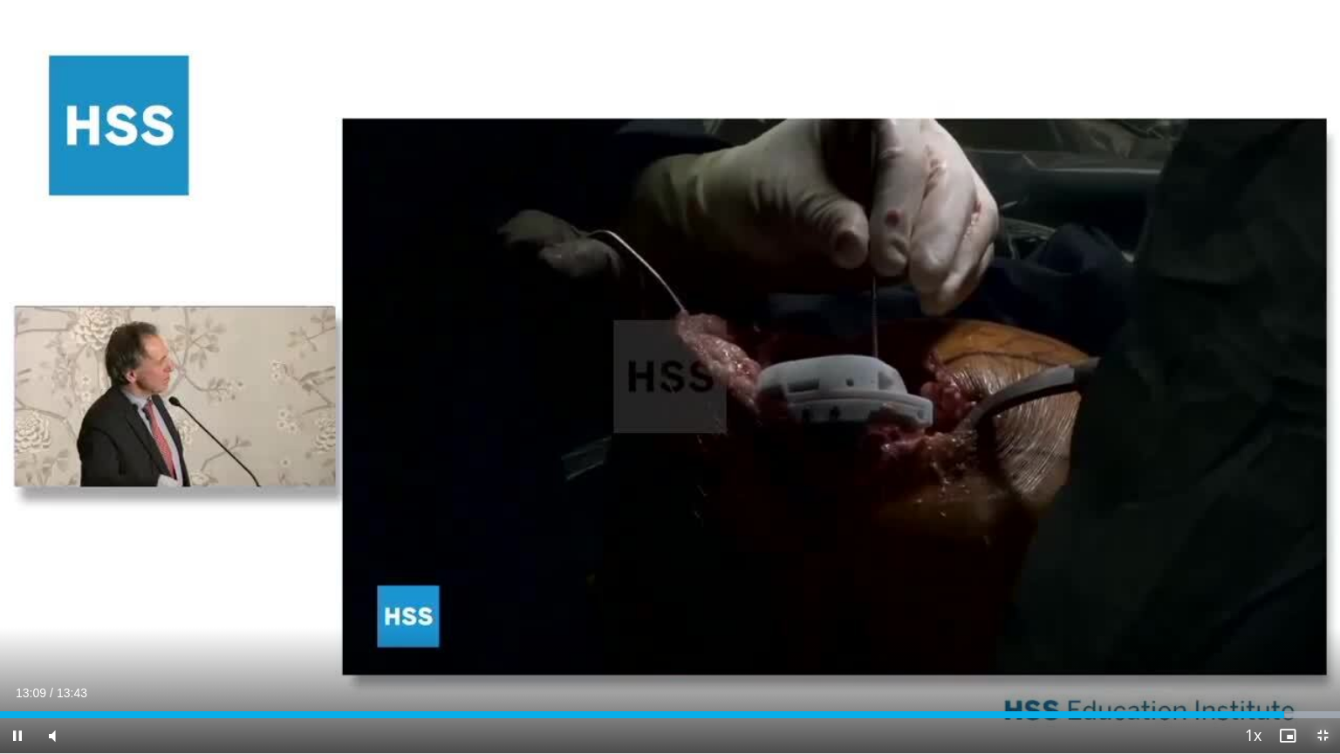
click at [1326, 613] on span "Video Player" at bounding box center [1322, 735] width 35 height 35
